Goal: Task Accomplishment & Management: Use online tool/utility

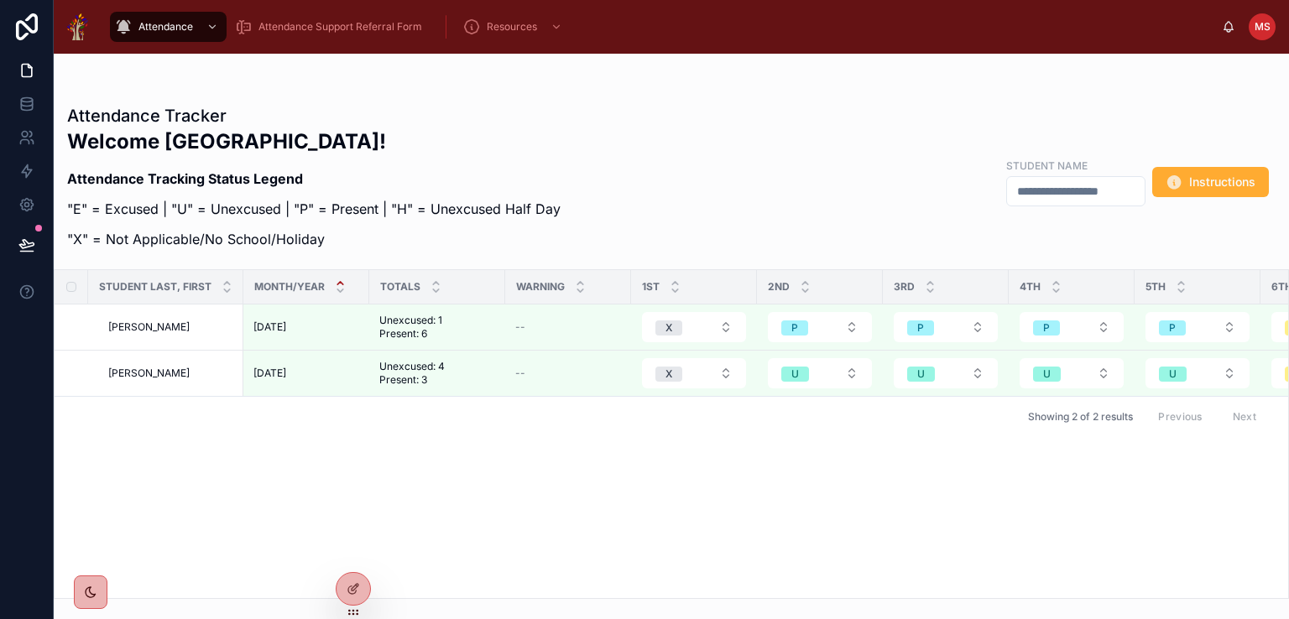
click at [557, 524] on div "Student Last, First Month/Year Totals Warning 1st 2nd 3rd 4th 5th 6th 7th 8th 9…" at bounding box center [671, 434] width 1233 height 328
drag, startPoint x: 560, startPoint y: 599, endPoint x: 537, endPoint y: 70, distance: 529.9
click at [536, 70] on div "Attendance Tracker Welcome [GEOGRAPHIC_DATA]! Attendance Tracking Status Legend…" at bounding box center [671, 326] width 1235 height 545
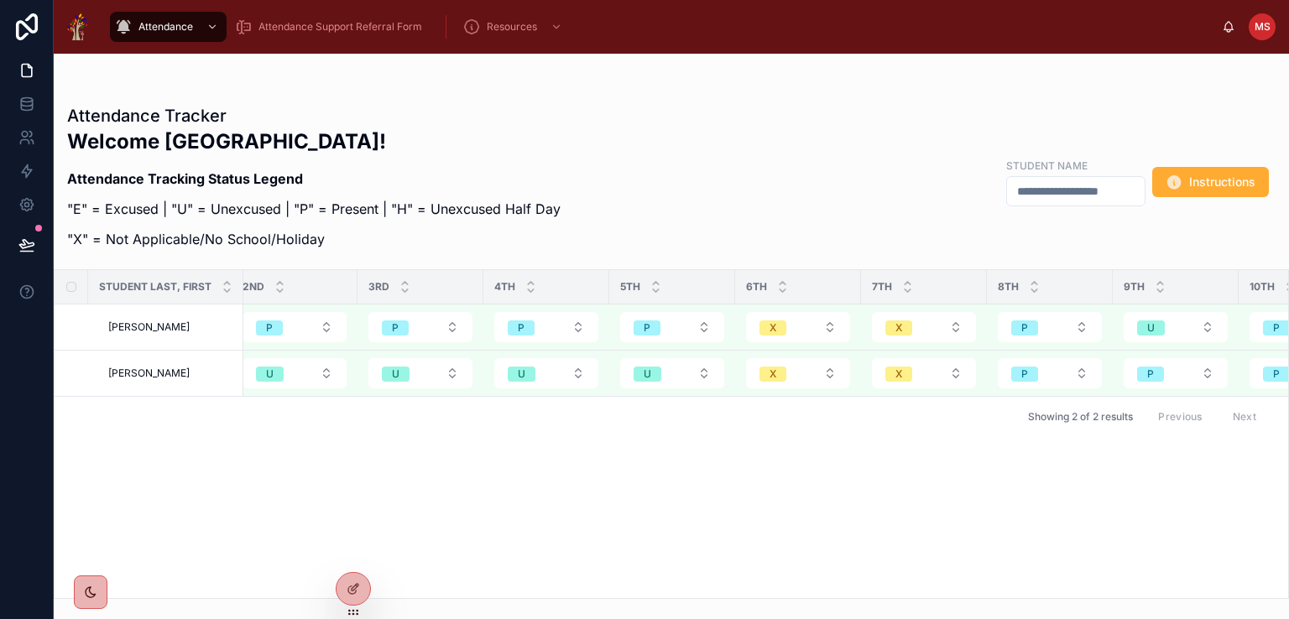
scroll to position [0, 541]
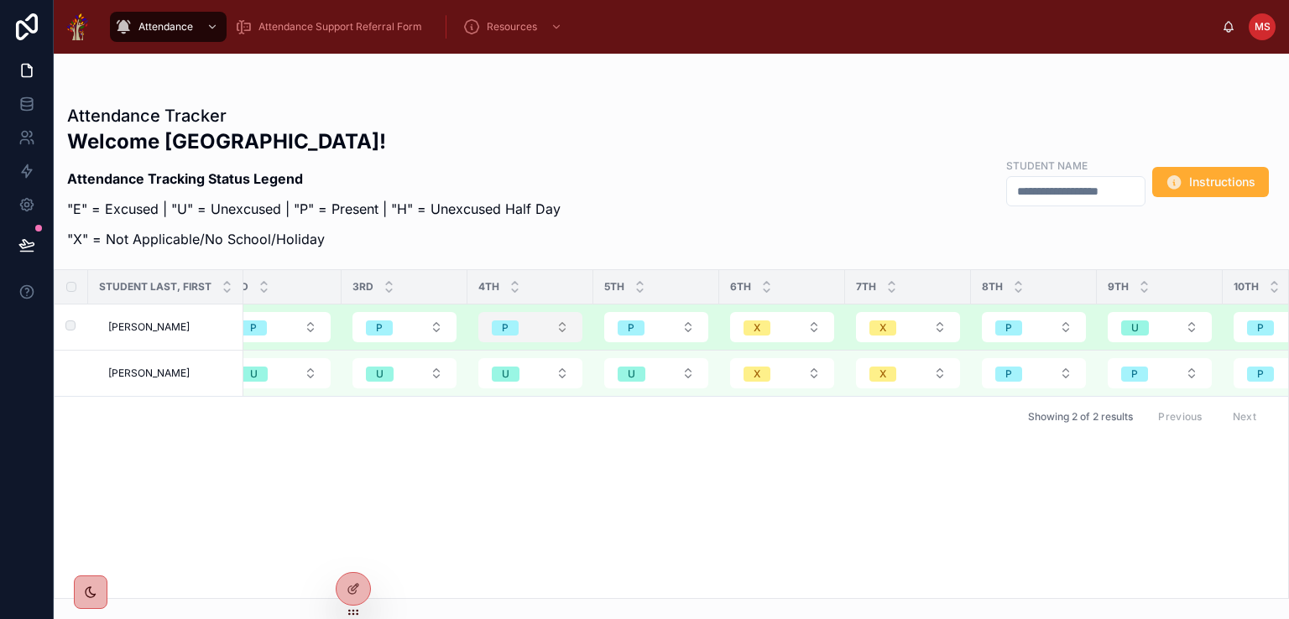
click at [561, 330] on button "P" at bounding box center [530, 327] width 104 height 30
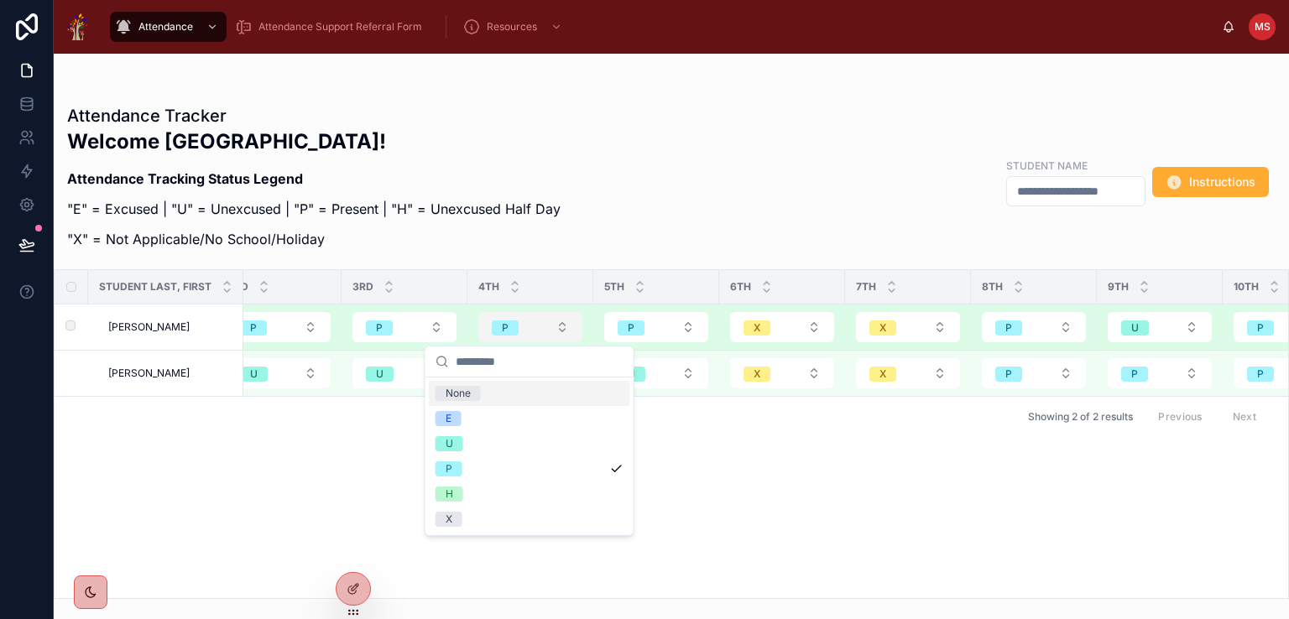
click at [561, 330] on button "P" at bounding box center [530, 327] width 104 height 30
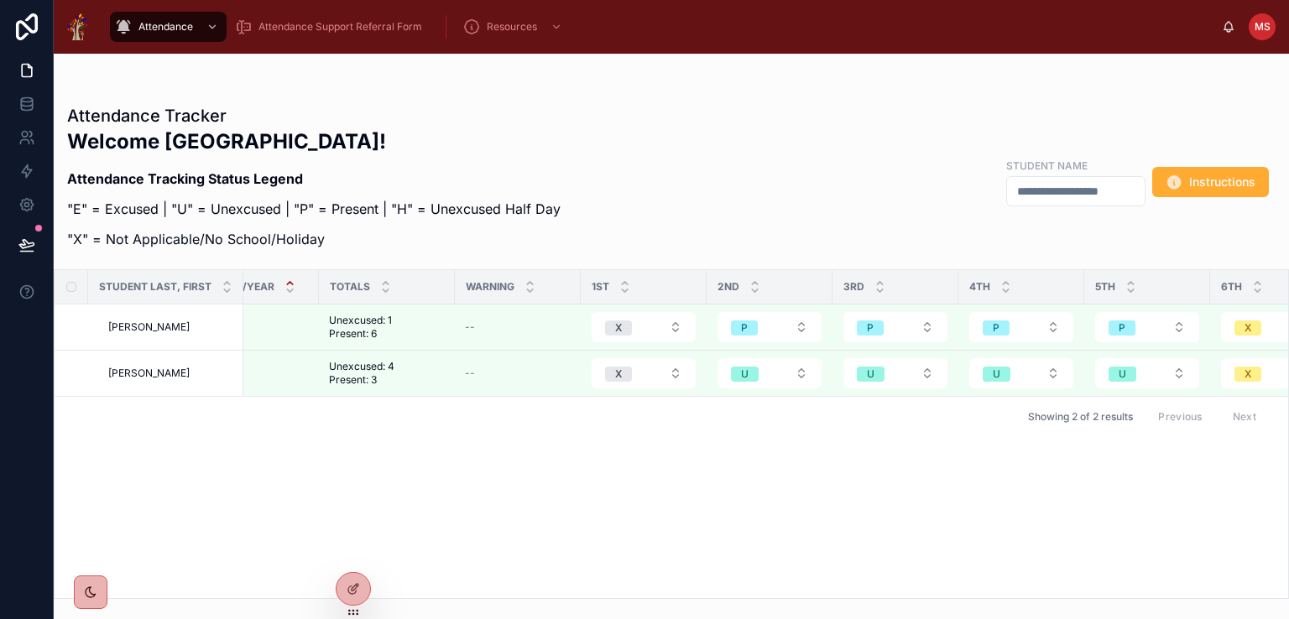
scroll to position [0, 0]
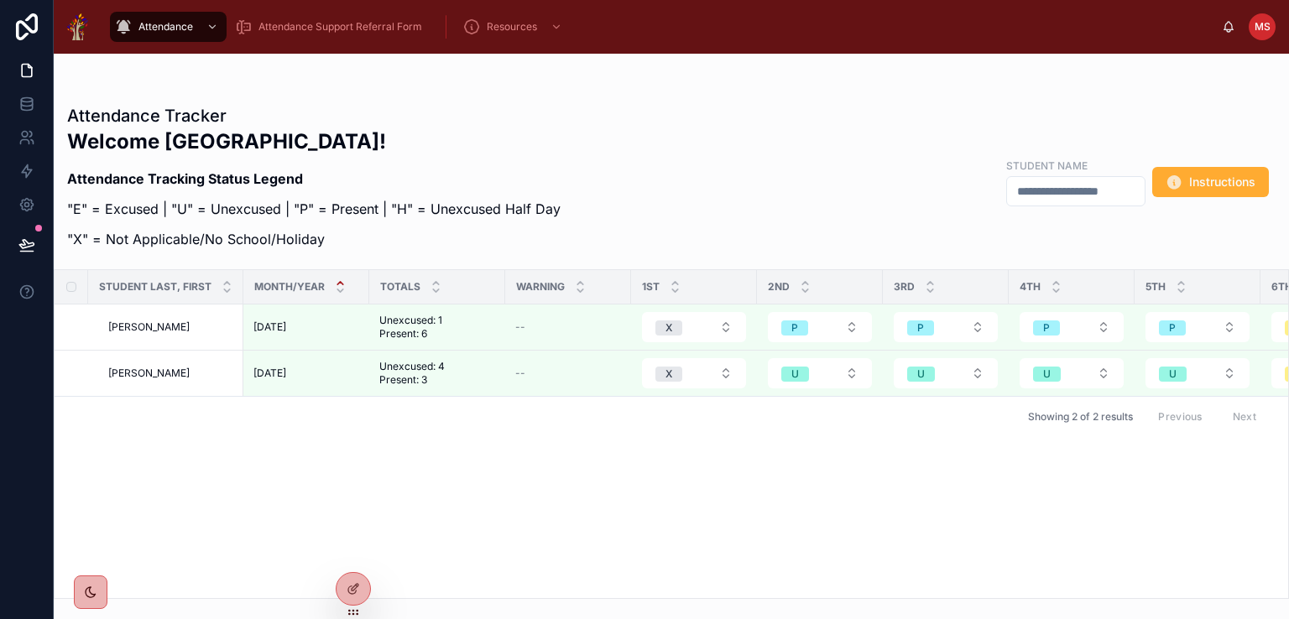
click at [336, 280] on icon at bounding box center [340, 283] width 11 height 11
click at [341, 290] on icon at bounding box center [340, 290] width 11 height 11
click at [1185, 420] on div "Previous Next" at bounding box center [1207, 417] width 122 height 26
click at [1186, 416] on div "Previous Next" at bounding box center [1207, 417] width 122 height 26
click at [1178, 414] on div "Previous Next" at bounding box center [1207, 417] width 122 height 26
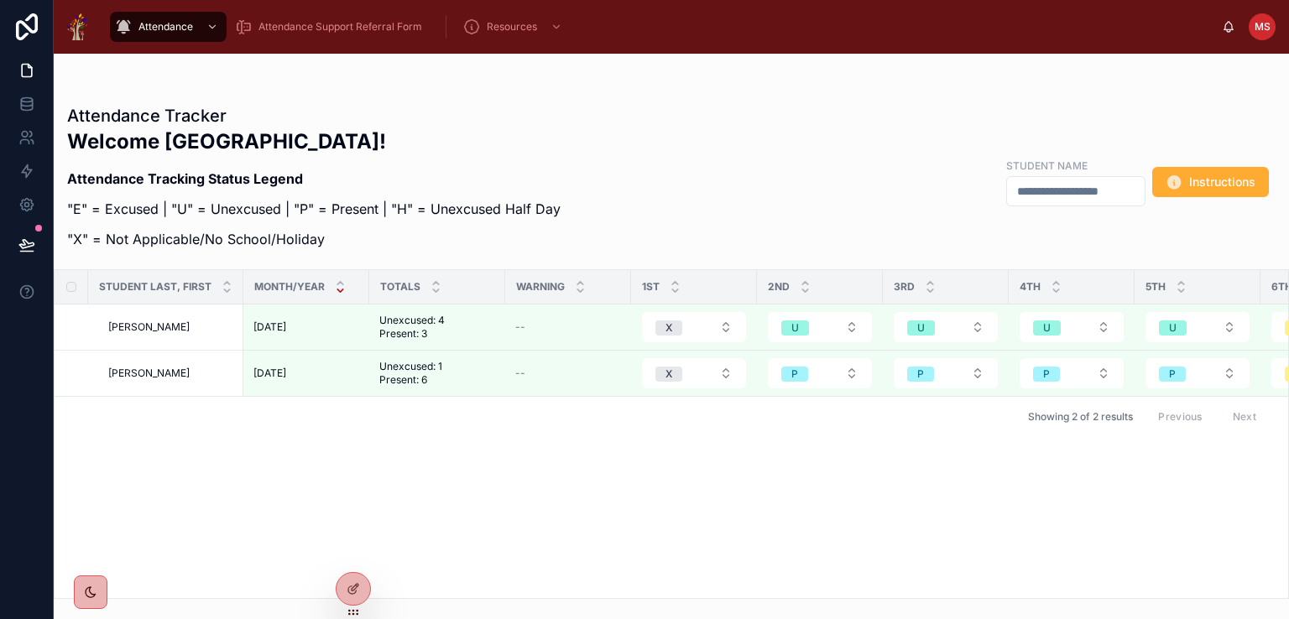
click at [1178, 414] on div "Previous Next" at bounding box center [1207, 417] width 122 height 26
click at [1182, 420] on div "Previous Next" at bounding box center [1207, 417] width 122 height 26
click at [1182, 418] on div "Previous Next" at bounding box center [1207, 417] width 122 height 26
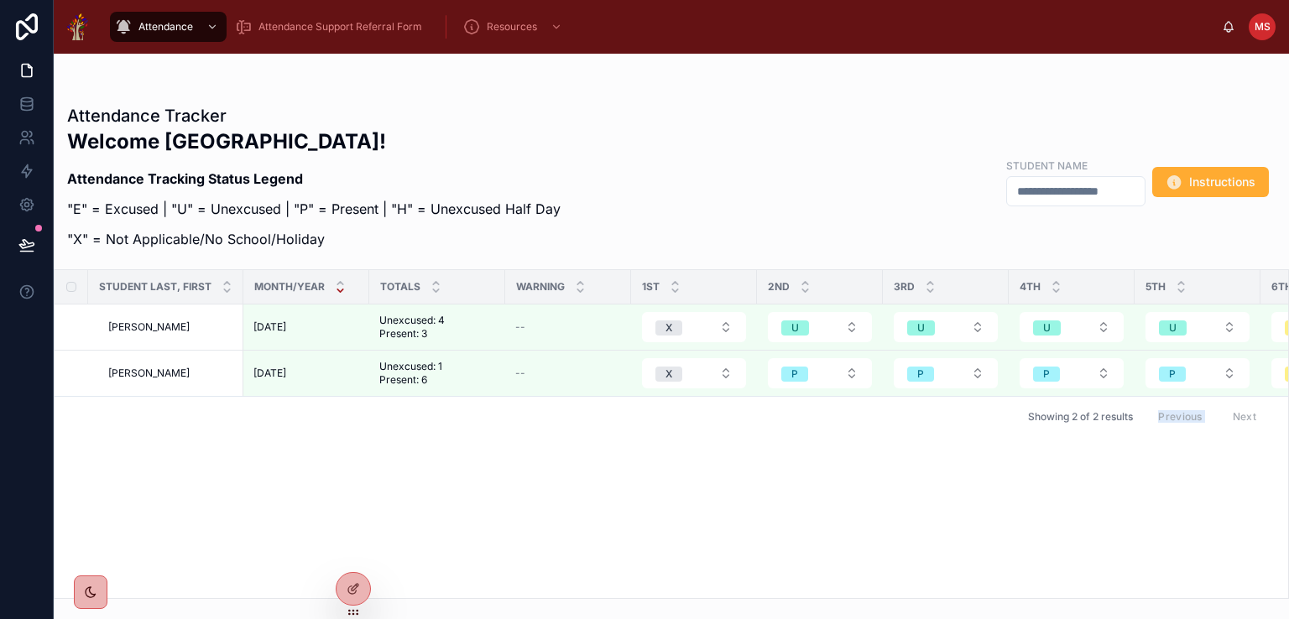
click at [1183, 414] on div "Previous Next" at bounding box center [1207, 417] width 122 height 26
